Goal: Task Accomplishment & Management: Complete application form

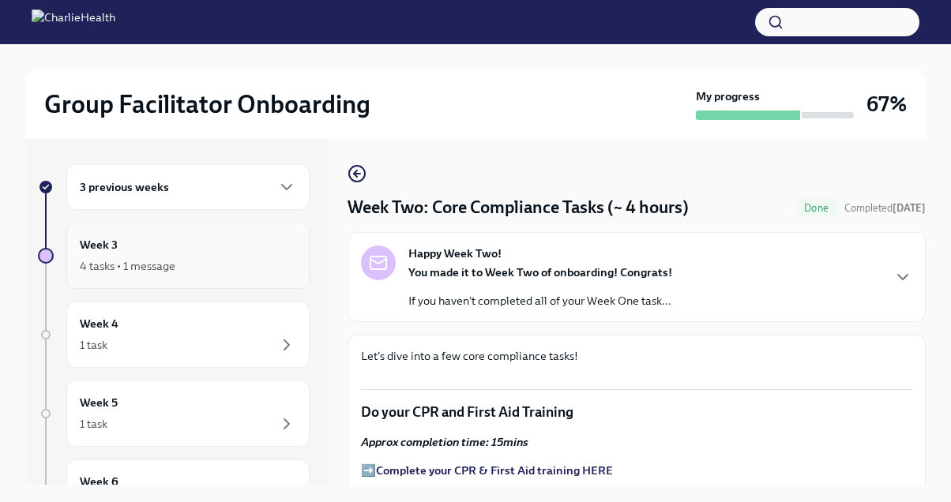
click at [195, 271] on div "4 tasks • 1 message" at bounding box center [188, 266] width 216 height 19
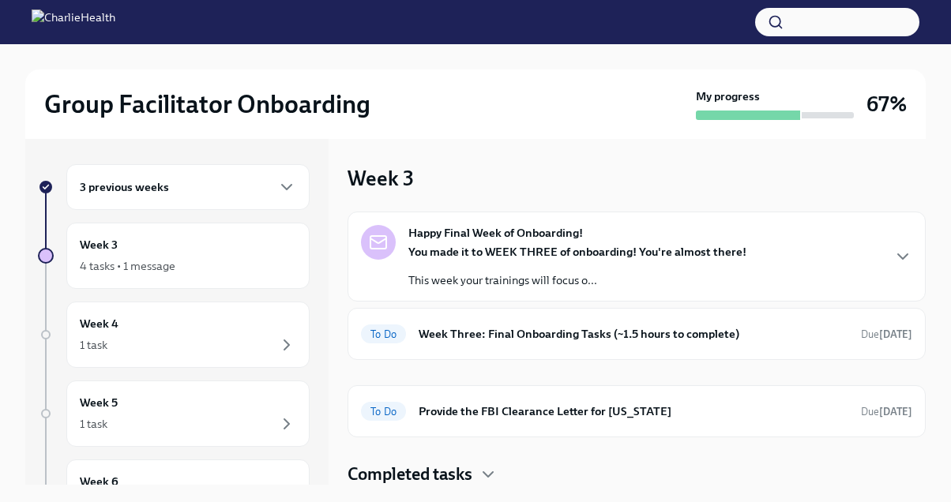
scroll to position [2, 0]
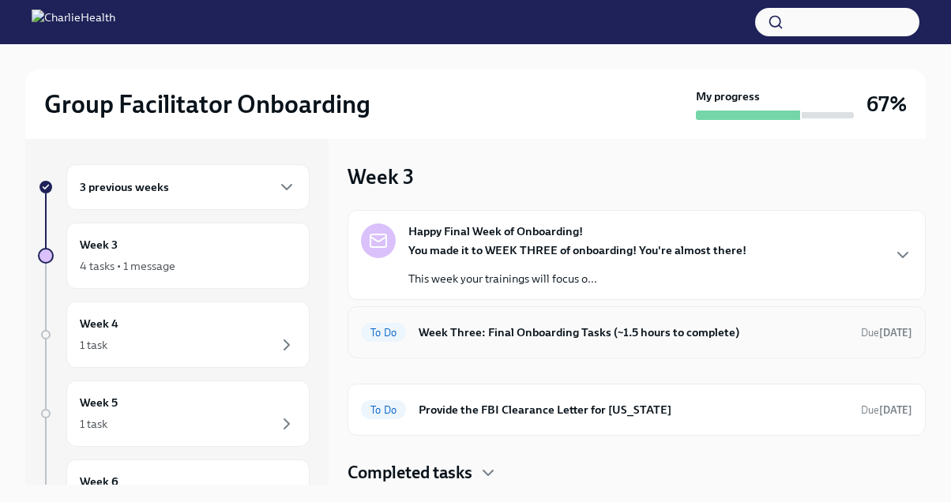
click at [630, 327] on h6 "Week Three: Final Onboarding Tasks (~1.5 hours to complete)" at bounding box center [634, 332] width 430 height 17
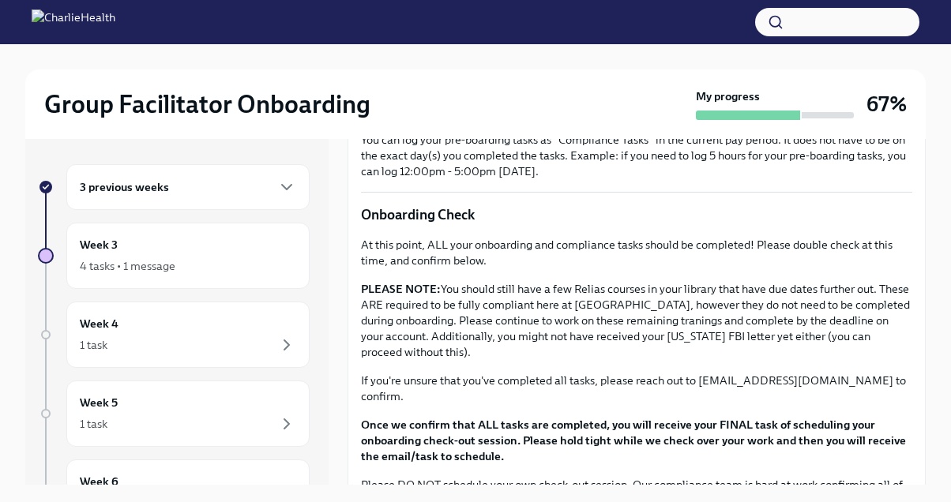
scroll to position [1311, 0]
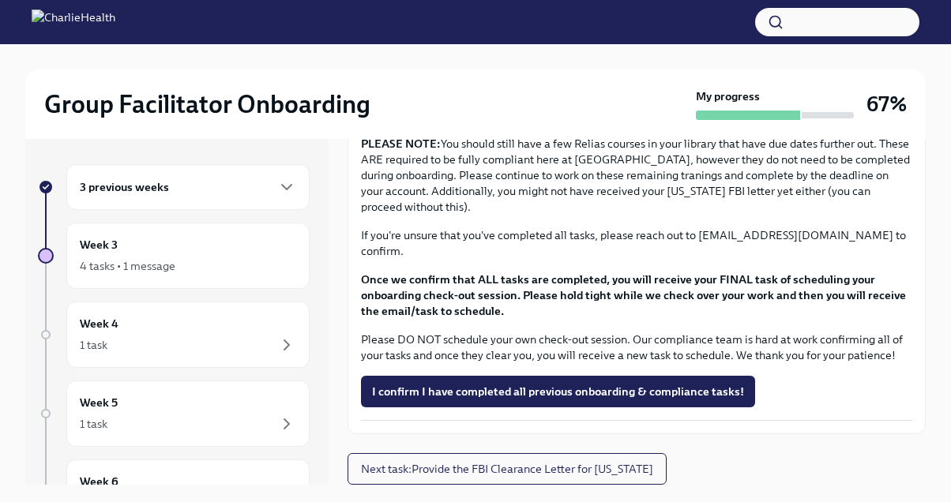
click at [193, 196] on div "3 previous weeks" at bounding box center [188, 187] width 216 height 19
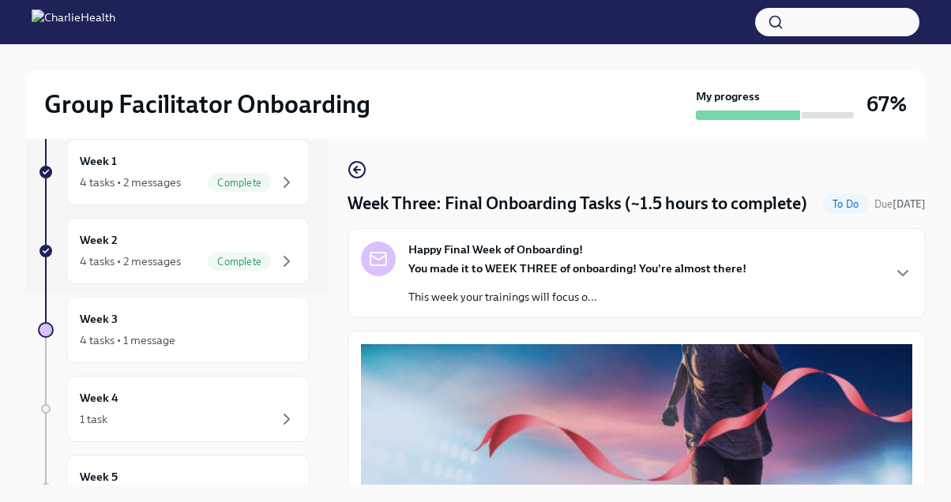
scroll to position [0, 0]
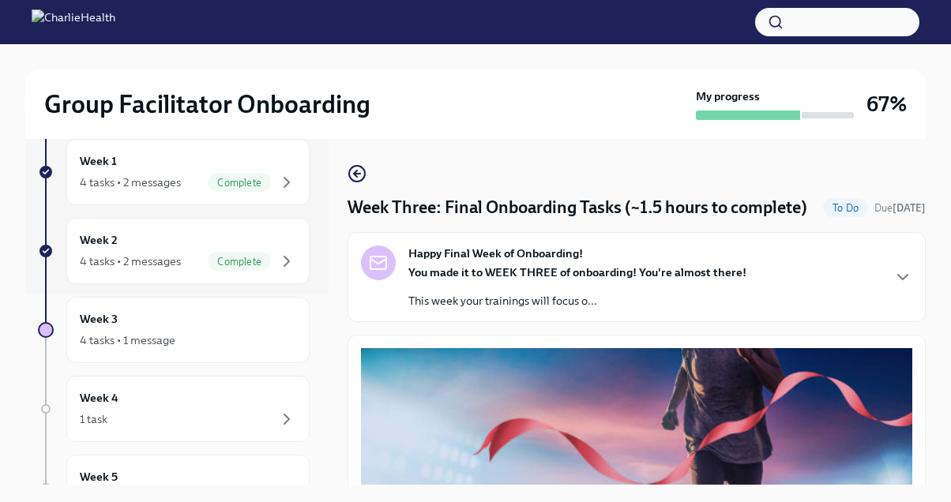
click at [558, 280] on strong "You made it to WEEK THREE of onboarding! You're almost there!" at bounding box center [577, 272] width 338 height 14
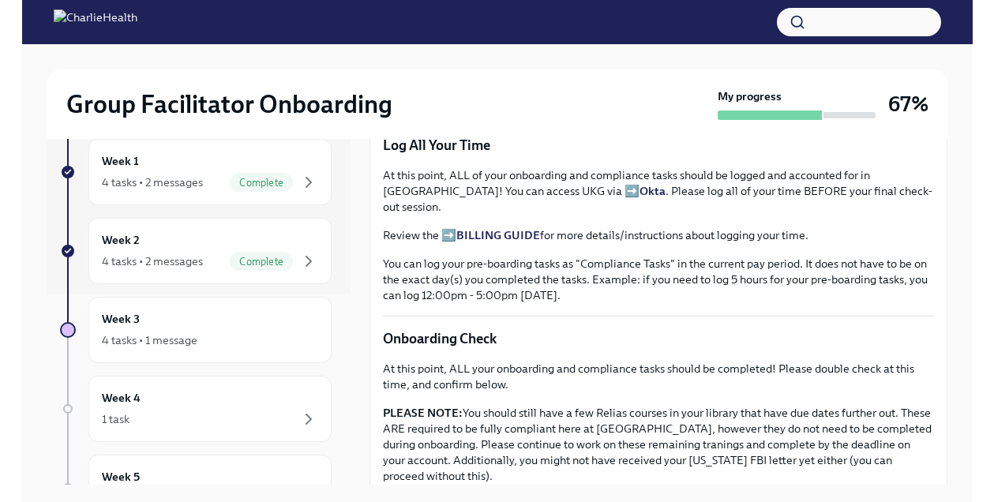
scroll to position [1370, 0]
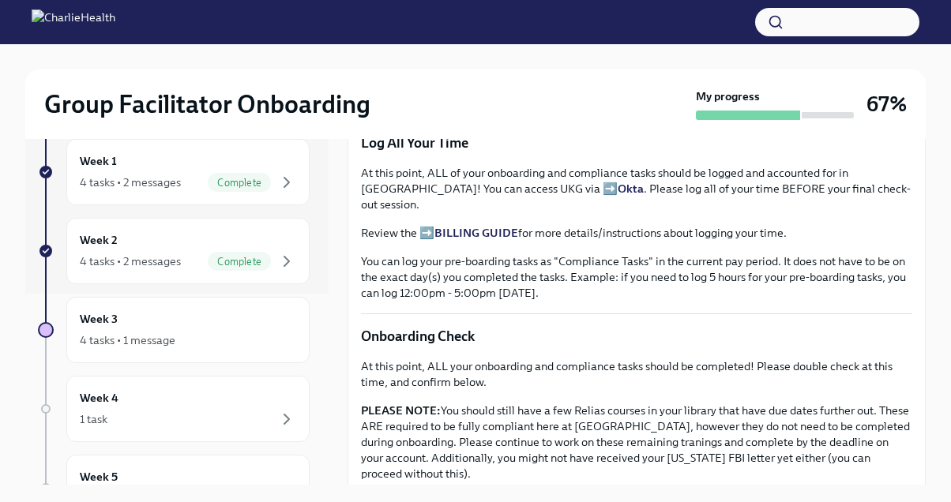
click at [560, 55] on span "Take the Final Knowledge Assessment Here!" at bounding box center [497, 47] width 251 height 16
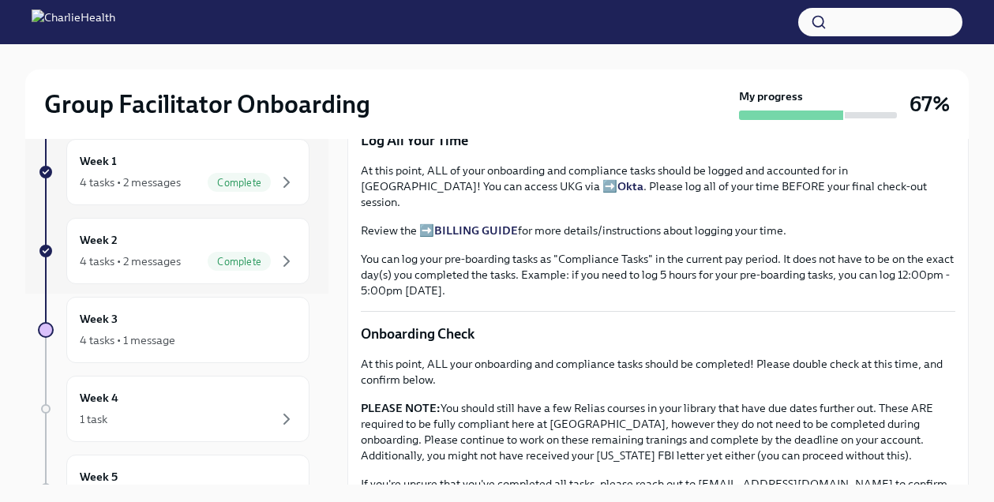
scroll to position [1368, 0]
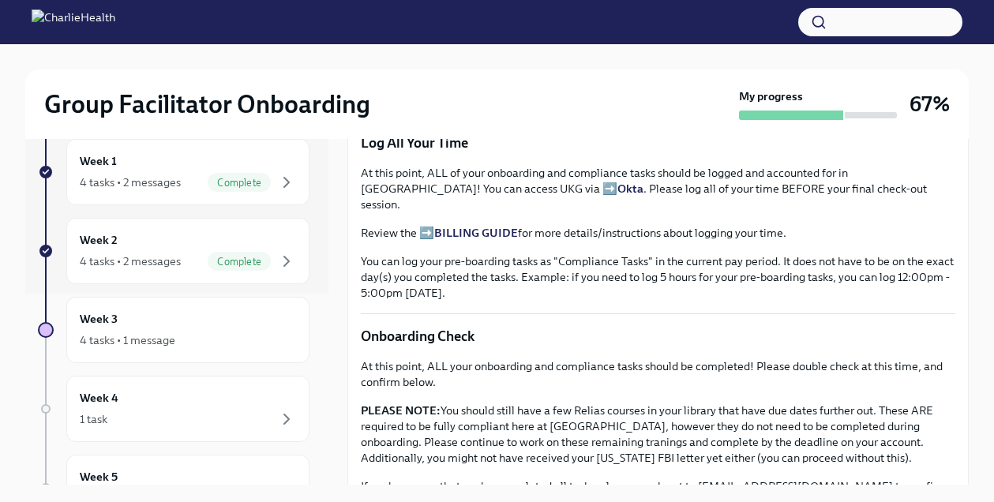
click at [453, 107] on button "I scored at least a 75%!" at bounding box center [432, 92] width 143 height 32
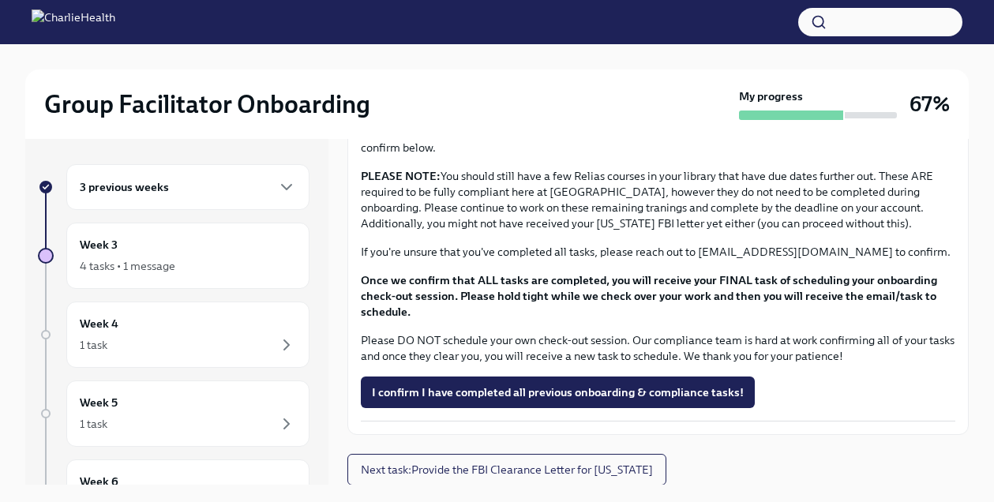
scroll to position [1301, 0]
click at [556, 385] on span "I confirm I have completed all previous onboarding & compliance tasks!" at bounding box center [558, 392] width 372 height 16
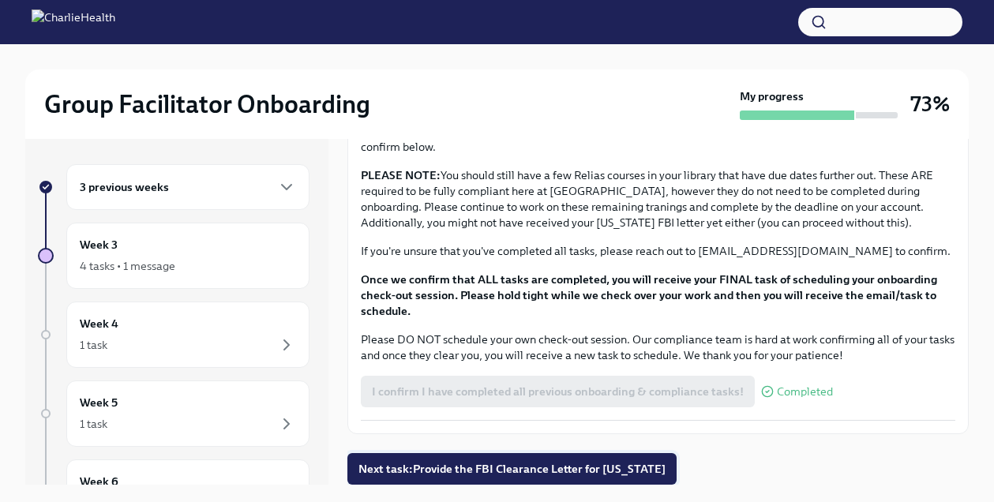
click at [524, 466] on span "Next task : Provide the FBI Clearance Letter for [US_STATE]" at bounding box center [512, 469] width 307 height 16
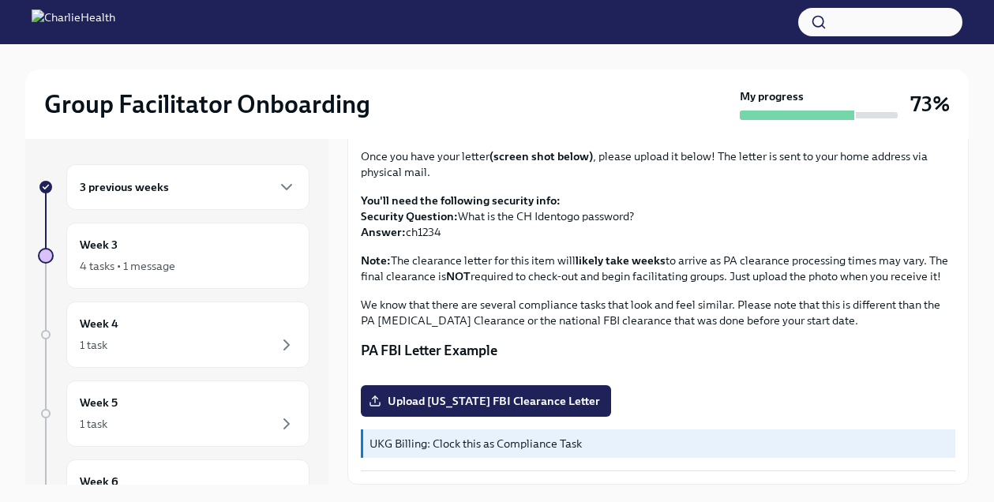
scroll to position [340, 0]
click at [175, 314] on div "Week 4 1 task" at bounding box center [187, 335] width 243 height 66
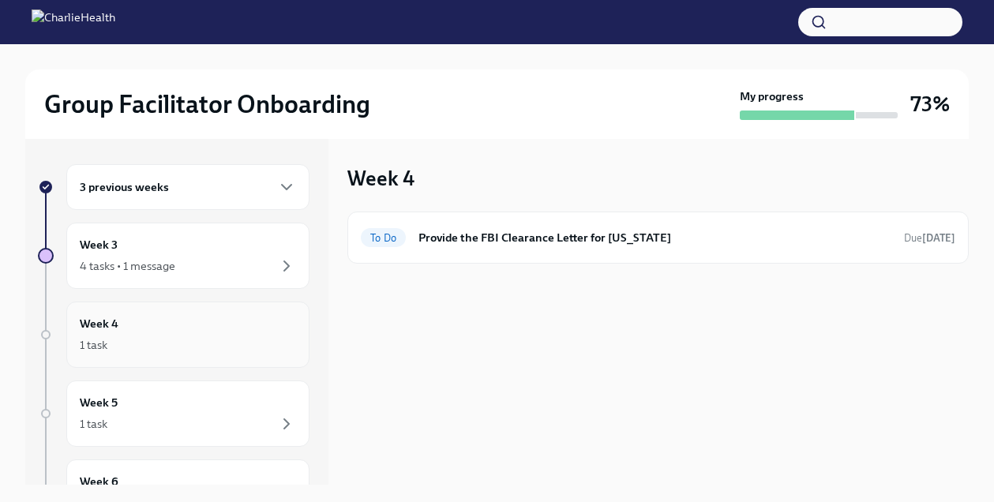
click at [206, 342] on div "1 task" at bounding box center [188, 345] width 216 height 19
click at [176, 427] on div "1 task" at bounding box center [188, 424] width 216 height 19
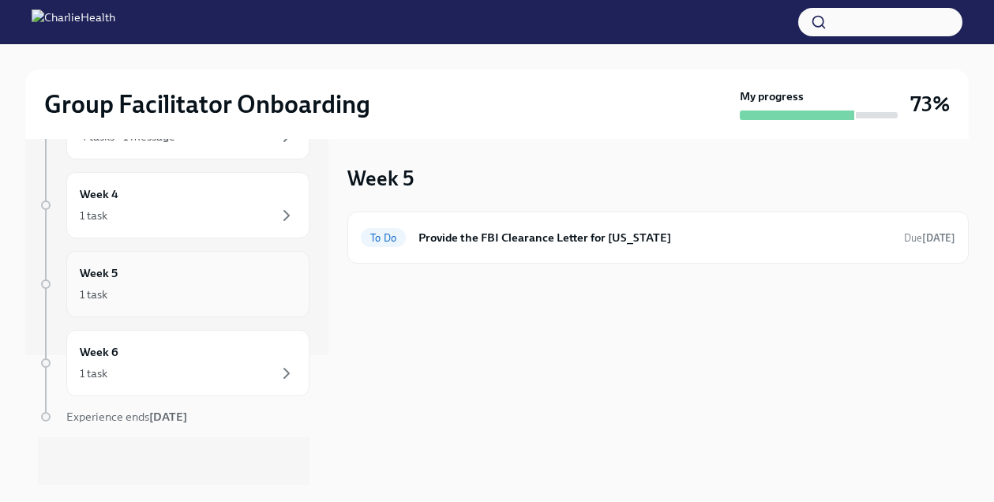
scroll to position [133, 0]
click at [206, 337] on div "Week 6 1 task" at bounding box center [187, 360] width 243 height 66
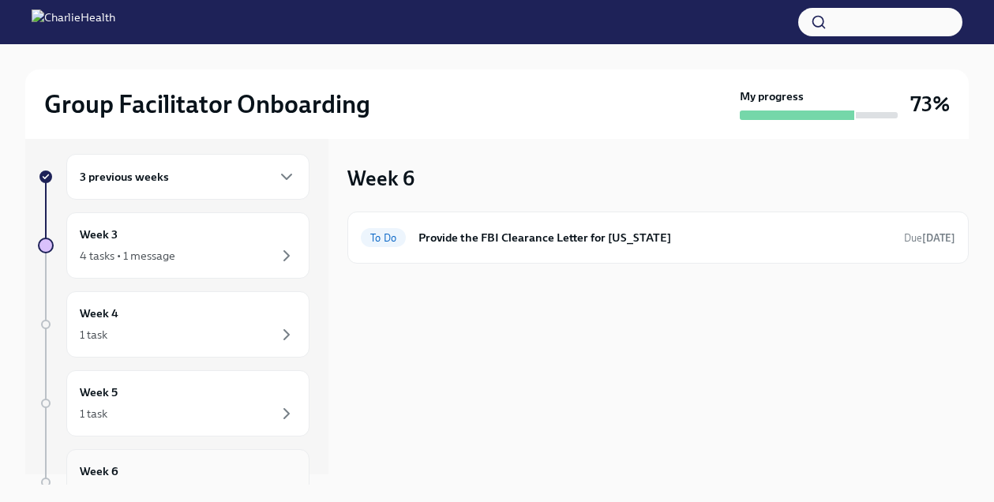
scroll to position [7, 0]
click at [214, 254] on div "4 tasks • 1 message" at bounding box center [188, 259] width 216 height 19
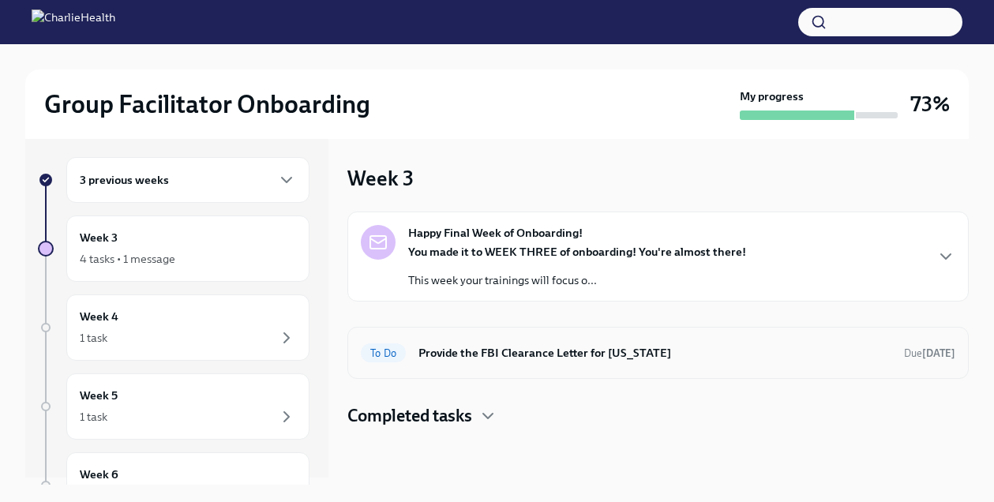
click at [648, 351] on h6 "Provide the FBI Clearance Letter for [US_STATE]" at bounding box center [655, 352] width 473 height 17
